Goal: Navigation & Orientation: Find specific page/section

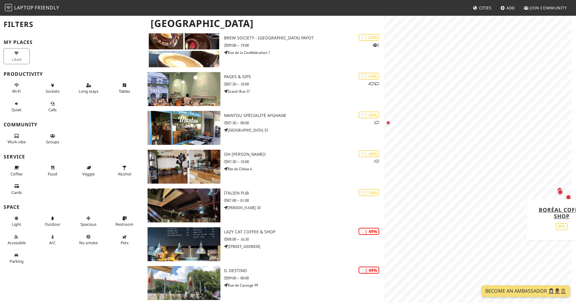
scroll to position [561, 0]
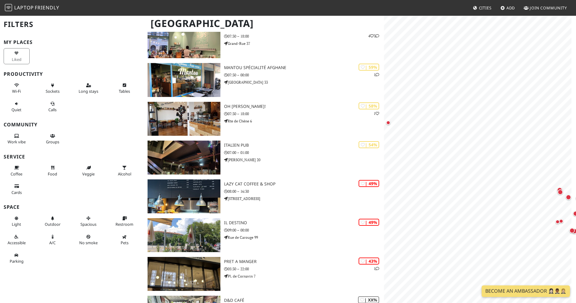
click at [24, 27] on h2 "Filters" at bounding box center [72, 24] width 137 height 18
click at [18, 137] on button "Work vibe" at bounding box center [17, 139] width 26 height 16
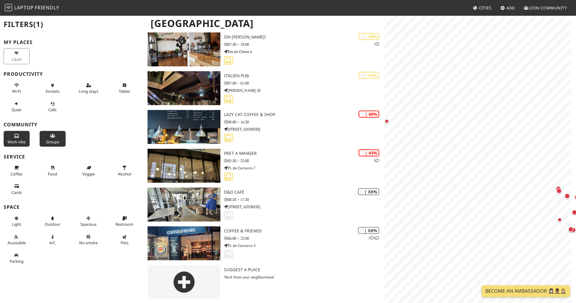
click at [51, 134] on icon at bounding box center [52, 136] width 5 height 4
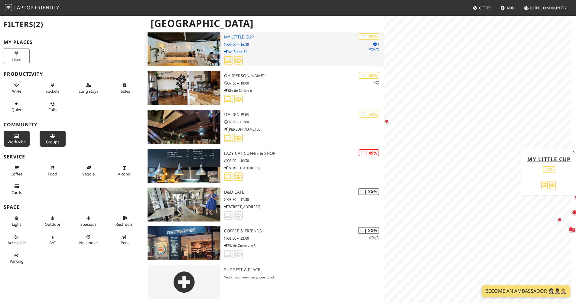
click at [209, 43] on img at bounding box center [184, 49] width 73 height 34
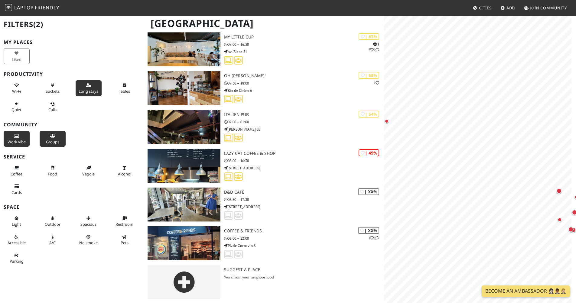
click at [84, 92] on span "Long stays" at bounding box center [89, 90] width 20 height 5
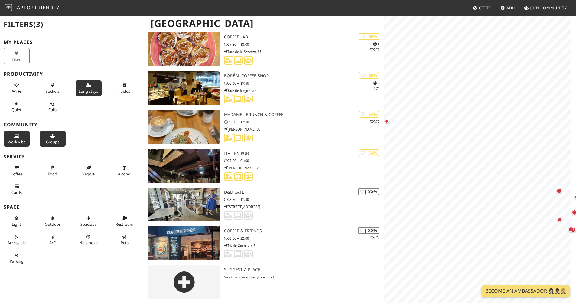
click at [82, 92] on span "Long stays" at bounding box center [89, 90] width 20 height 5
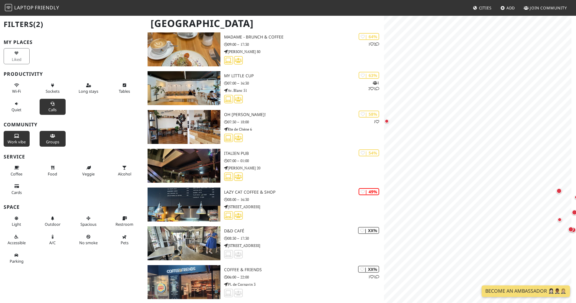
click at [54, 107] on span "Calls" at bounding box center [52, 109] width 8 height 5
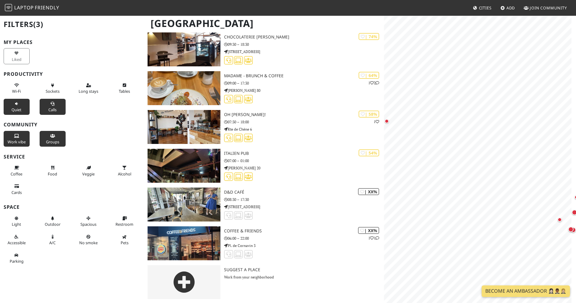
click at [28, 110] on button "Quiet" at bounding box center [17, 107] width 26 height 16
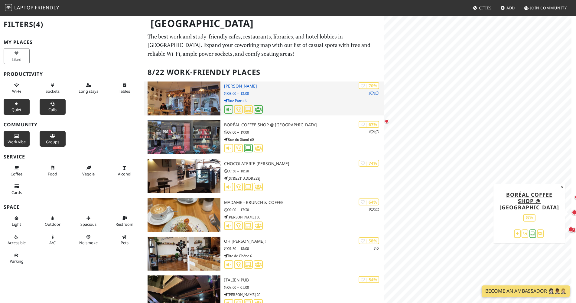
scroll to position [0, 0]
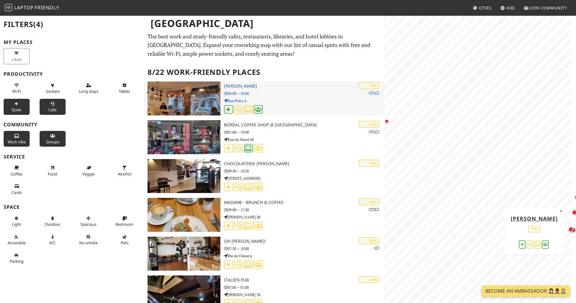
click at [195, 102] on img at bounding box center [184, 98] width 73 height 34
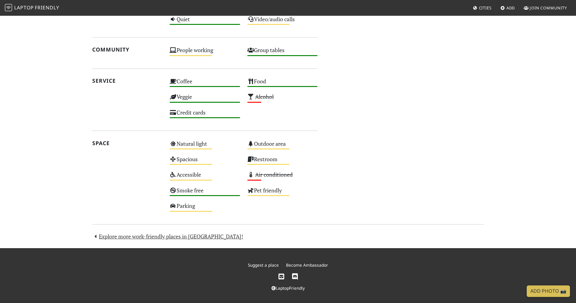
scroll to position [317, 0]
